Goal: Information Seeking & Learning: Learn about a topic

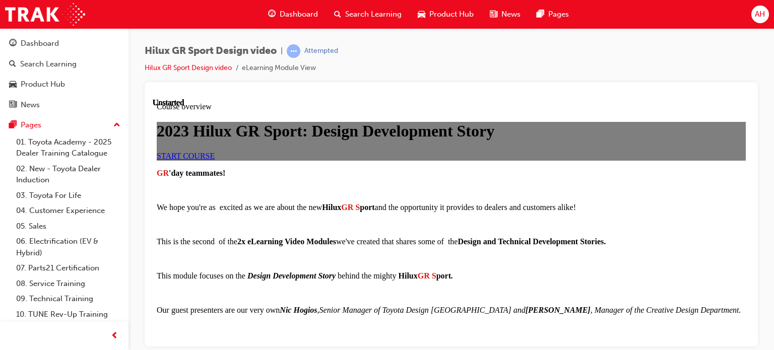
click at [215, 160] on link "START COURSE" at bounding box center [186, 155] width 58 height 9
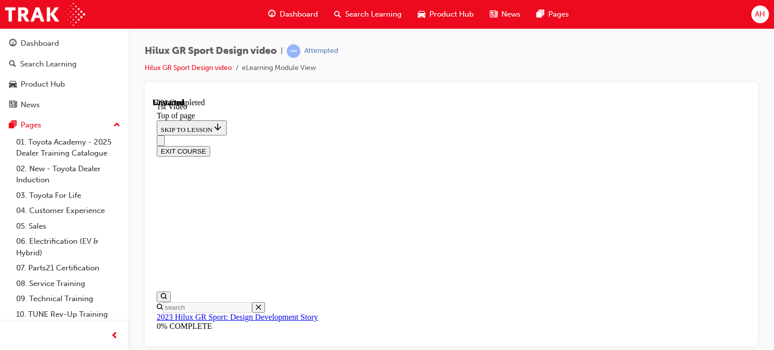
scroll to position [31, 0]
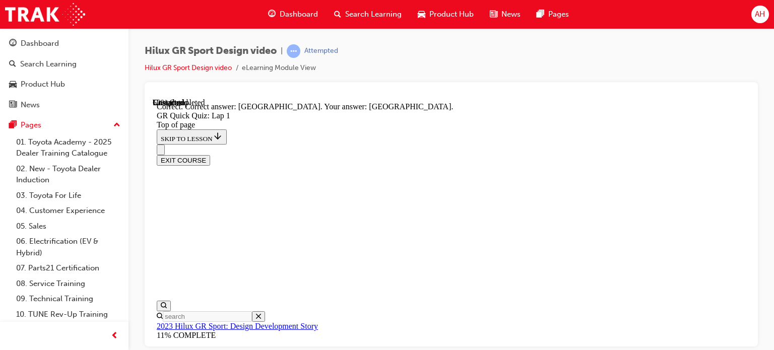
drag, startPoint x: 472, startPoint y: 150, endPoint x: 517, endPoint y: 152, distance: 45.9
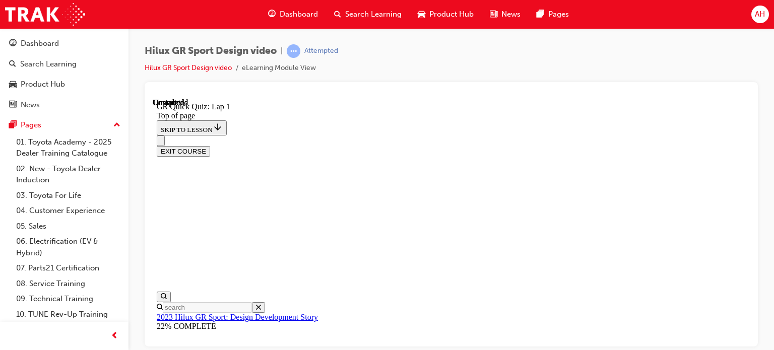
scroll to position [253, 0]
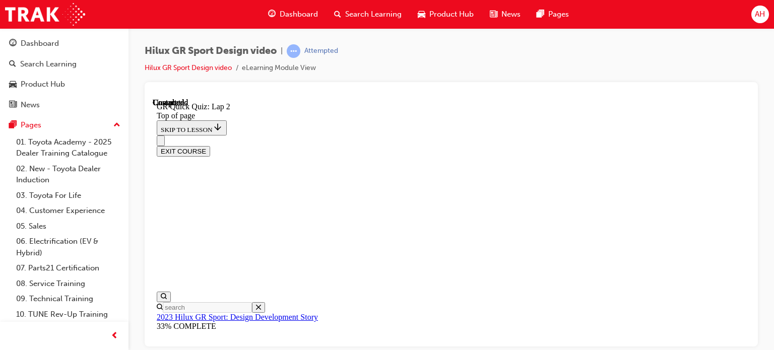
scroll to position [81, 0]
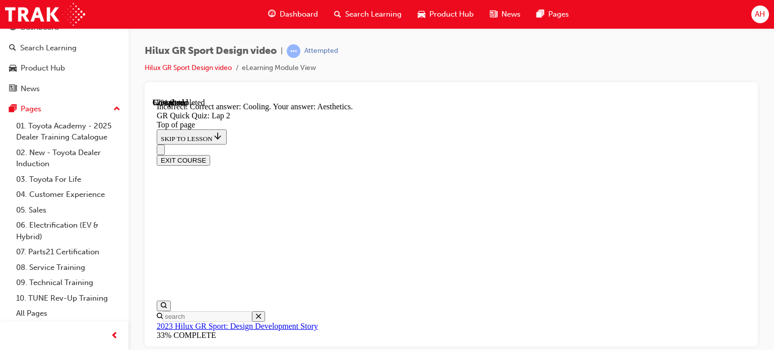
scroll to position [170, 0]
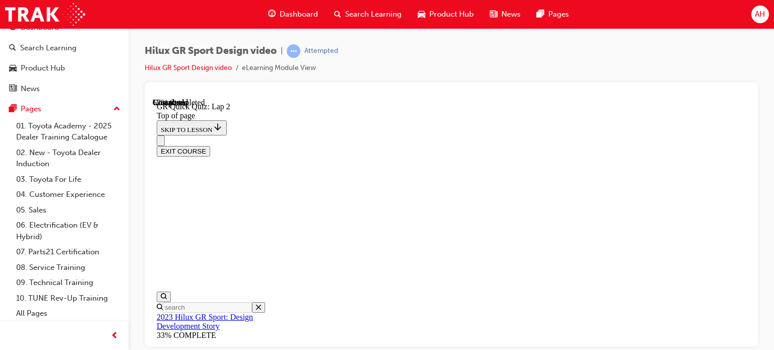
scroll to position [232, 0]
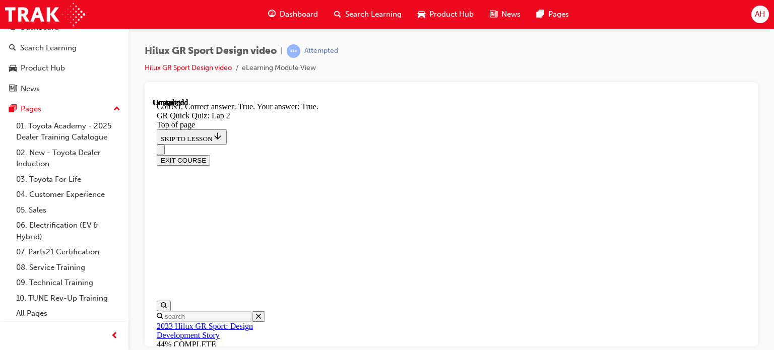
scroll to position [321, 0]
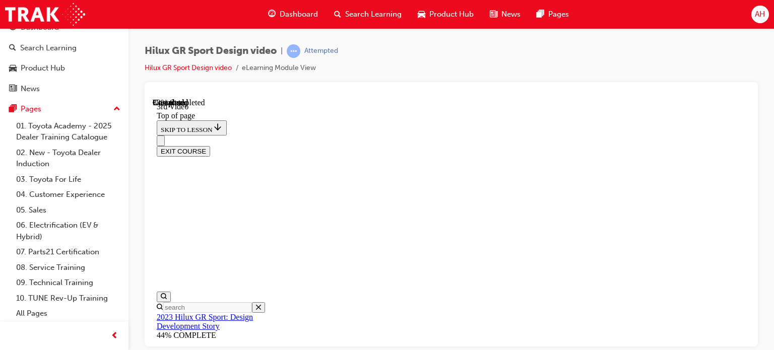
scroll to position [464, 0]
drag, startPoint x: 347, startPoint y: 177, endPoint x: 641, endPoint y: 178, distance: 294.3
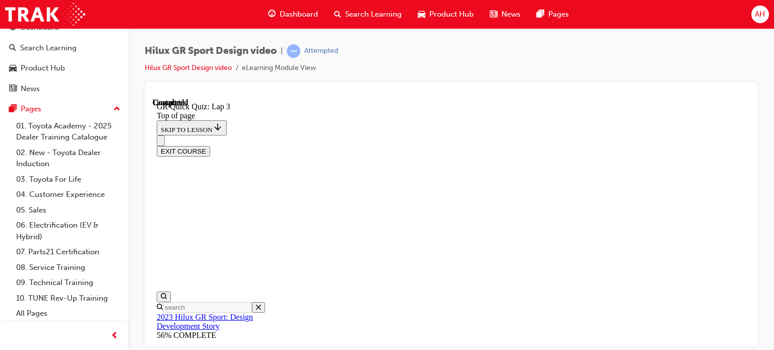
scroll to position [232, 0]
